Goal: Information Seeking & Learning: Learn about a topic

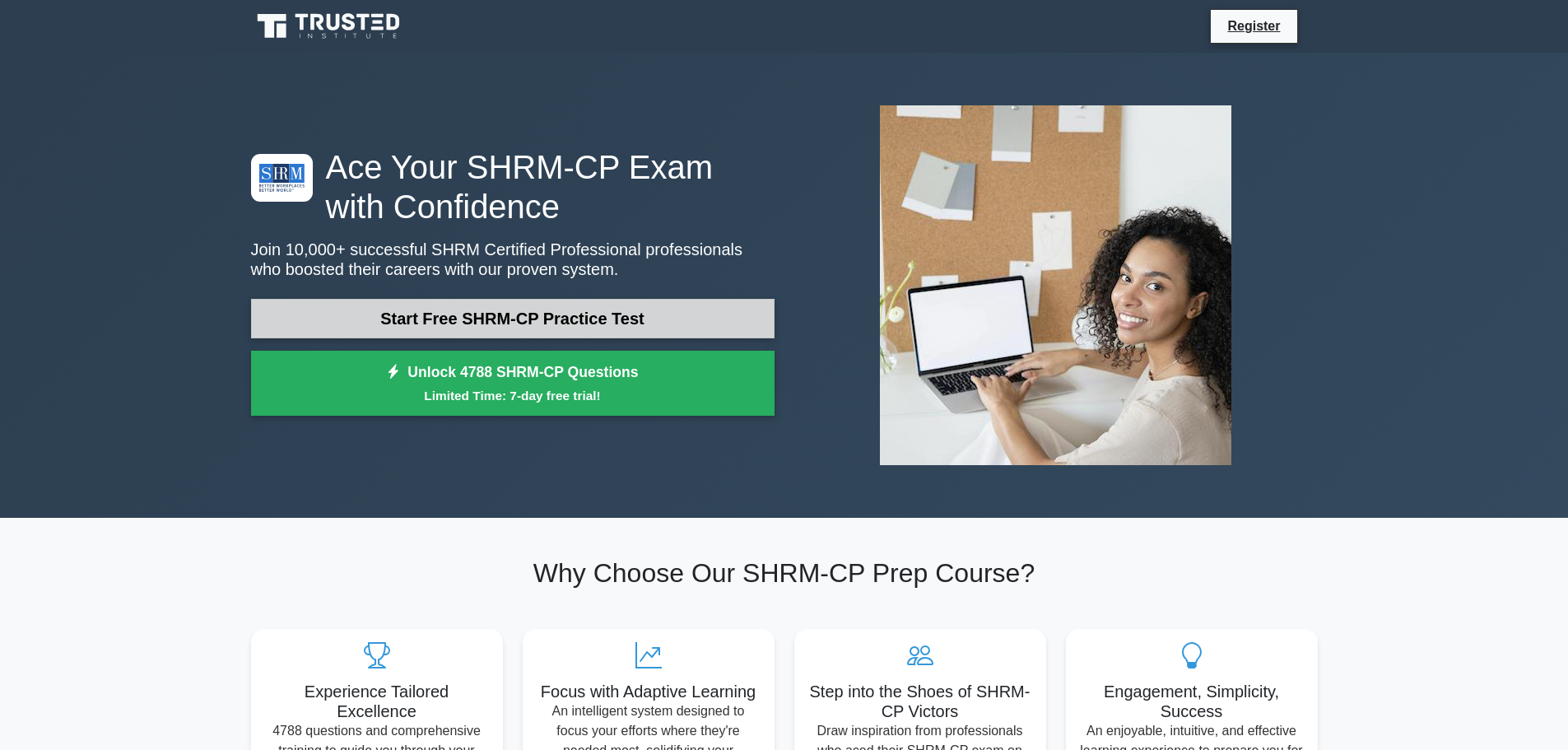
click at [478, 330] on link "Start Free SHRM-CP Practice Test" at bounding box center [513, 319] width 524 height 40
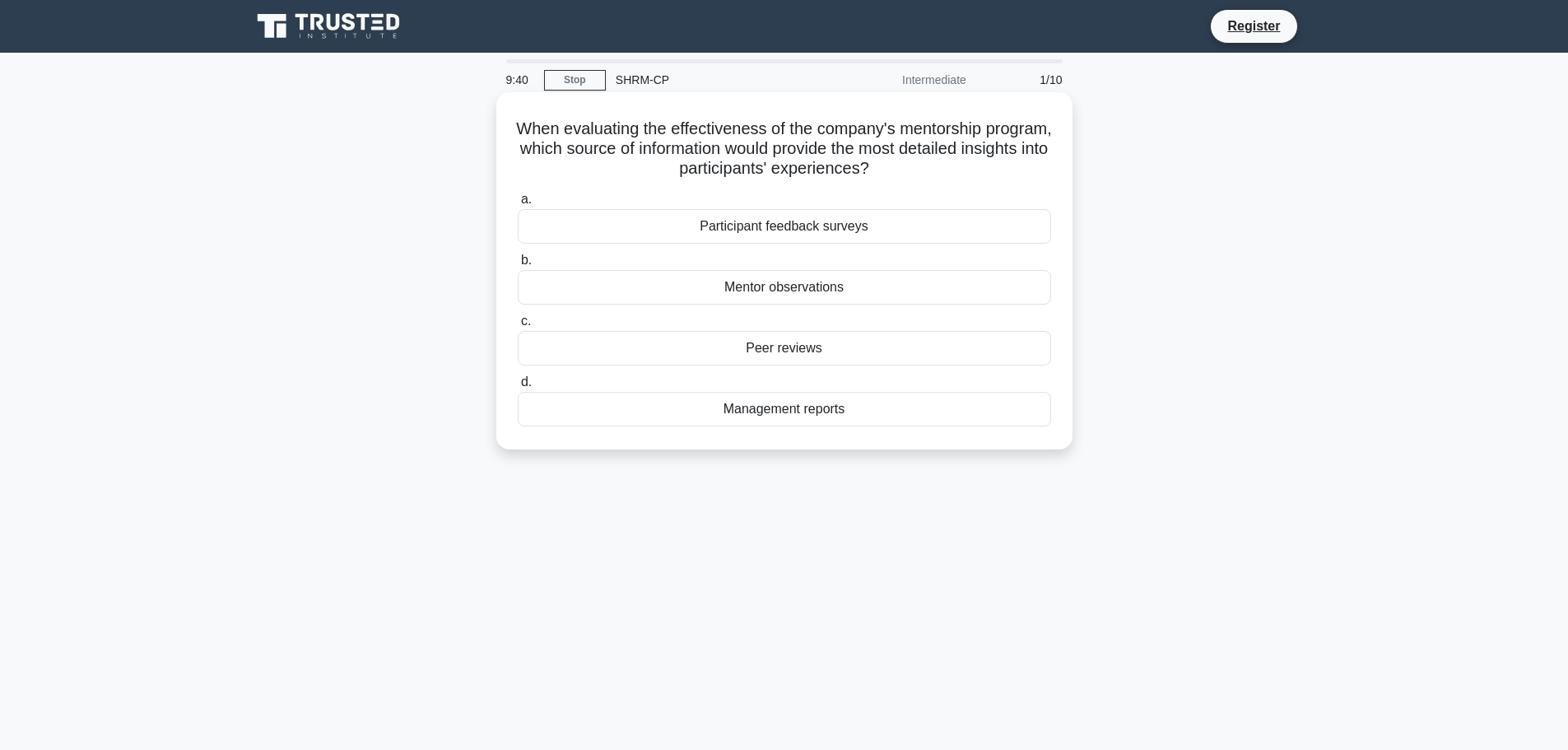
click at [822, 356] on div "Peer reviews" at bounding box center [784, 348] width 534 height 35
click at [518, 327] on input "c. Peer reviews" at bounding box center [518, 321] width 0 height 11
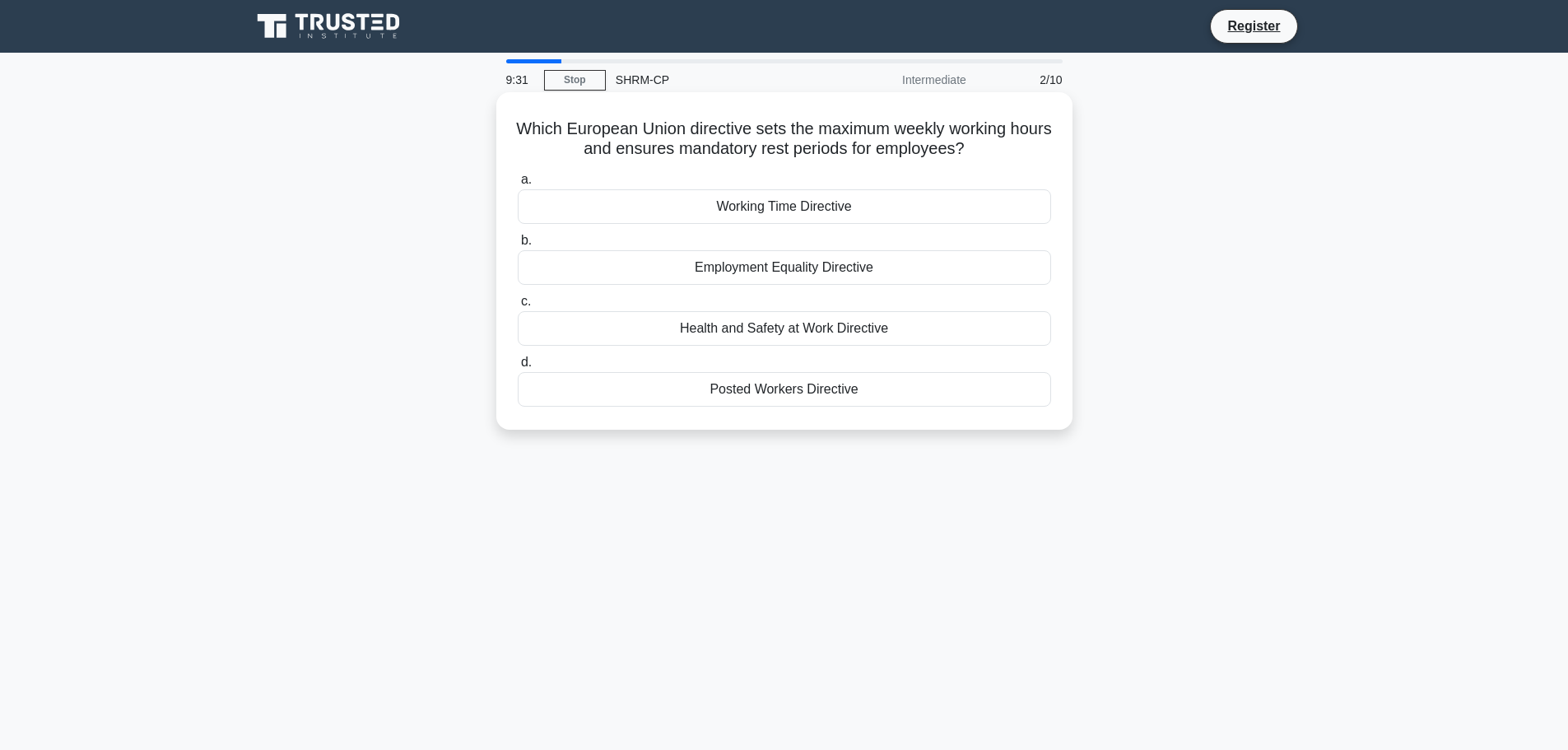
click at [812, 272] on div "Employment Equality Directive" at bounding box center [784, 267] width 534 height 35
click at [518, 246] on input "b. Employment Equality Directive" at bounding box center [518, 240] width 0 height 11
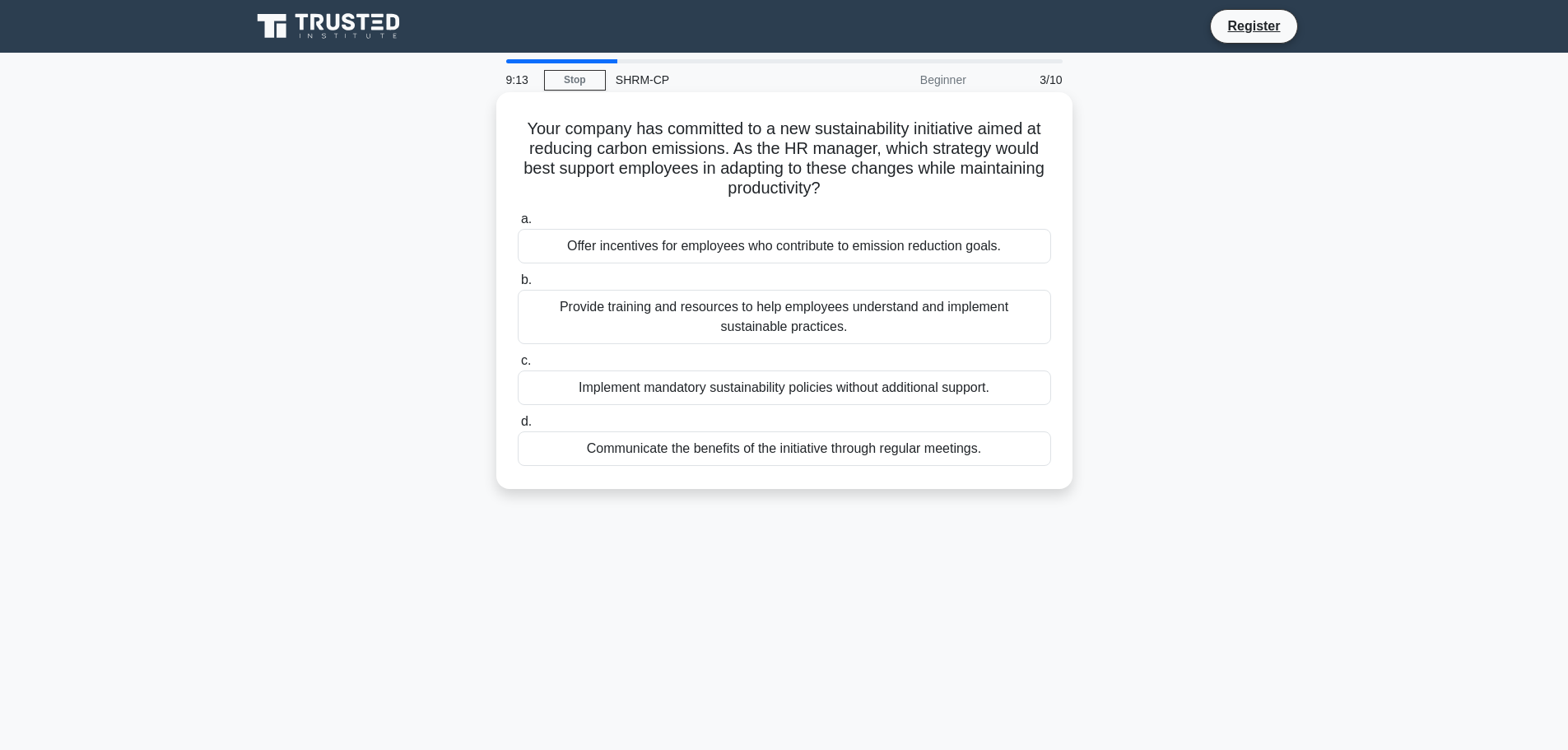
drag, startPoint x: 521, startPoint y: 111, endPoint x: 917, endPoint y: 181, distance: 402.1
click at [917, 181] on div "Your company has committed to a new sustainability initiative aimed at reducing…" at bounding box center [784, 290] width 564 height 384
click at [910, 182] on h5 "Your company has committed to a new sustainability initiative aimed at reducing…" at bounding box center [784, 159] width 537 height 81
click at [788, 320] on div "Provide training and resources to help employees understand and implement susta…" at bounding box center [784, 317] width 534 height 54
click at [518, 285] on input "b. Provide training and resources to help employees understand and implement su…" at bounding box center [518, 280] width 0 height 11
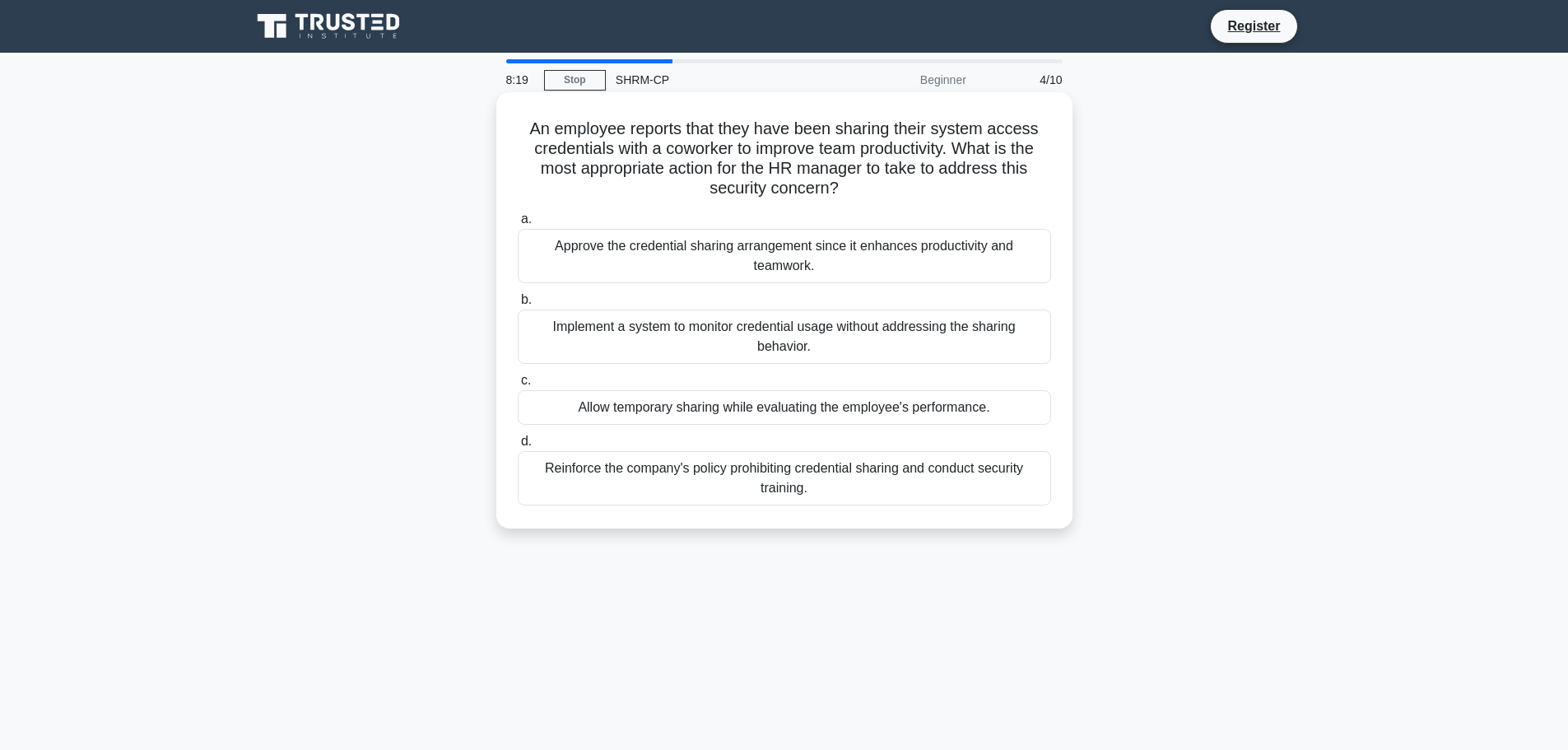
click at [714, 406] on div "Allow temporary sharing while evaluating the employee's performance." at bounding box center [784, 407] width 534 height 35
click at [518, 386] on input "c. Allow temporary sharing while evaluating the employee's performance." at bounding box center [518, 380] width 0 height 11
